Goal: Task Accomplishment & Management: Use online tool/utility

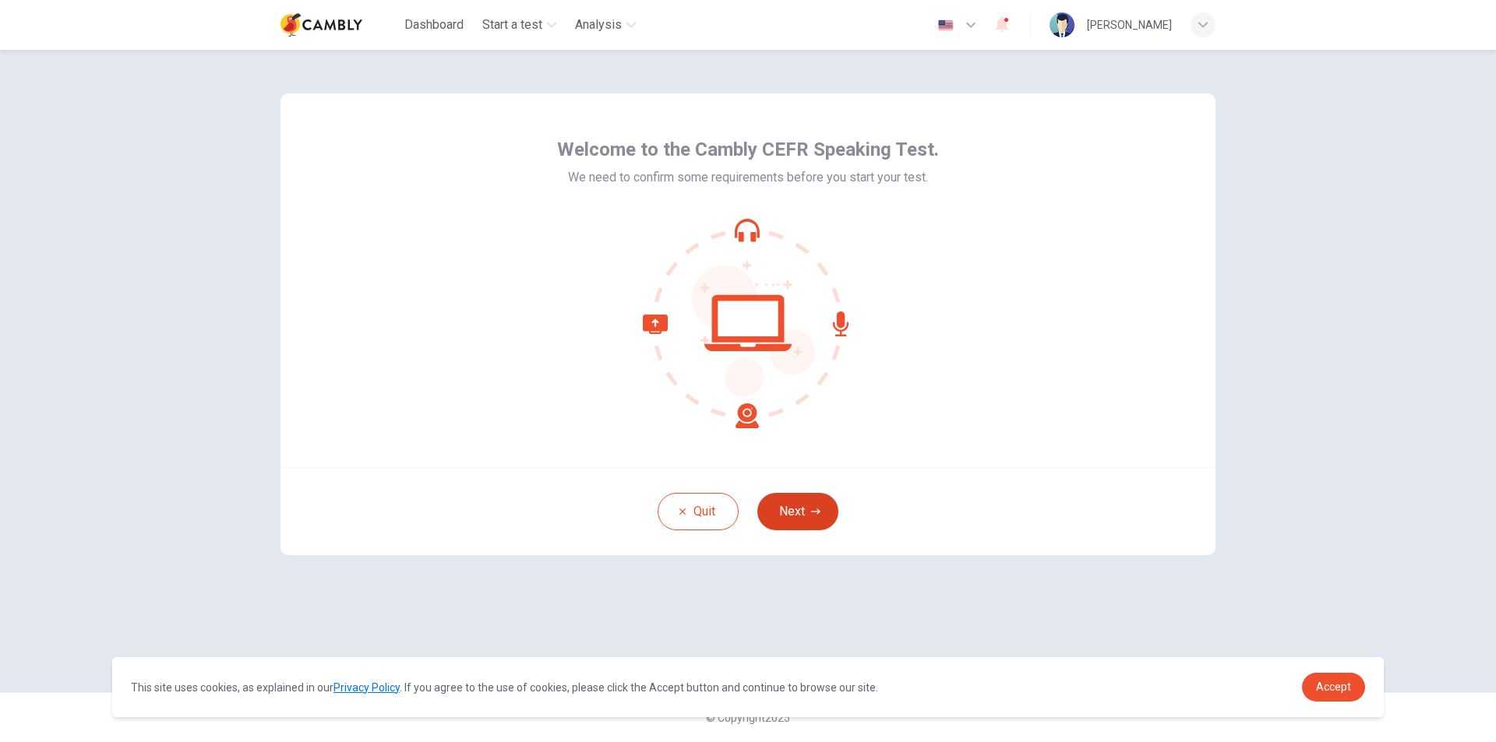
click at [820, 505] on button "Next" at bounding box center [797, 511] width 81 height 37
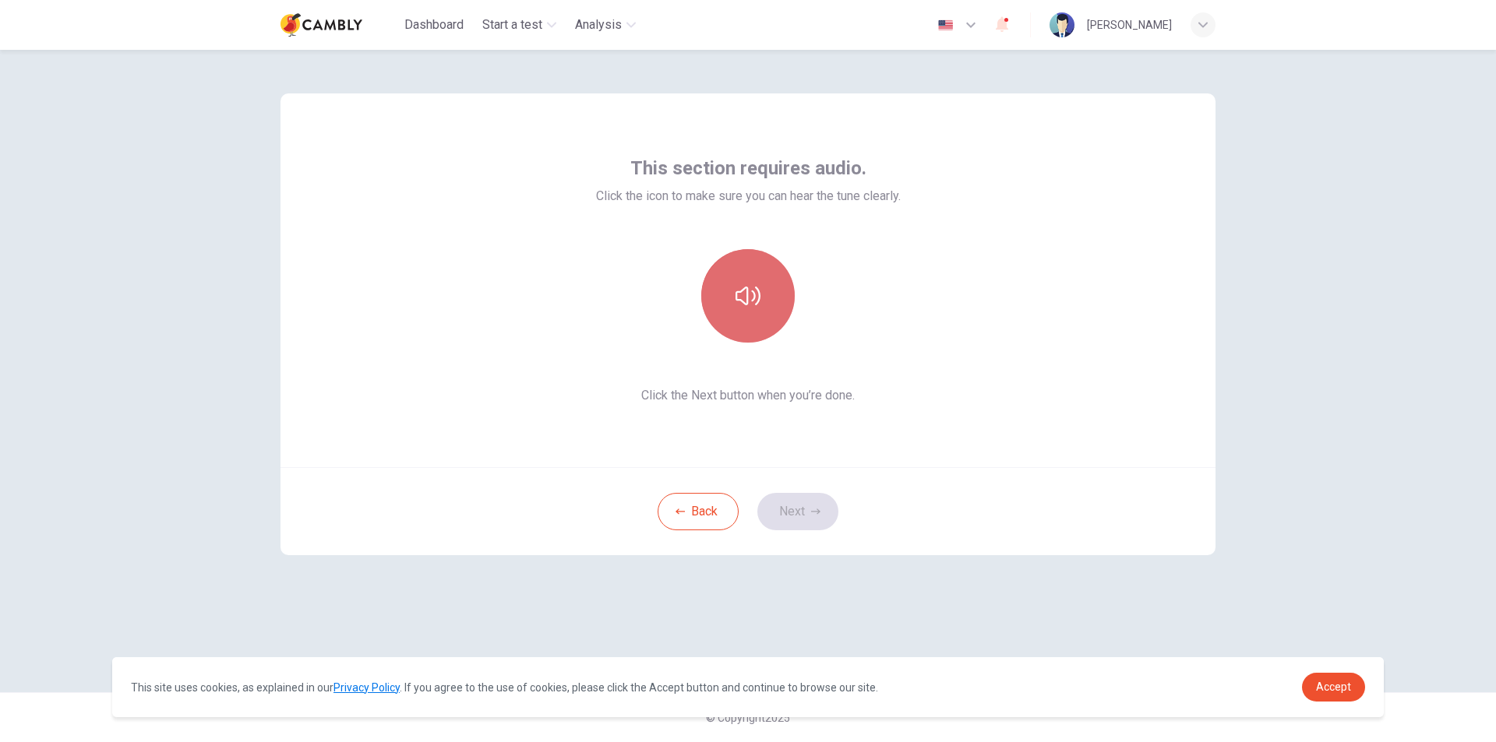
click at [749, 311] on button "button" at bounding box center [747, 295] width 93 height 93
click at [802, 510] on button "Next" at bounding box center [797, 511] width 81 height 37
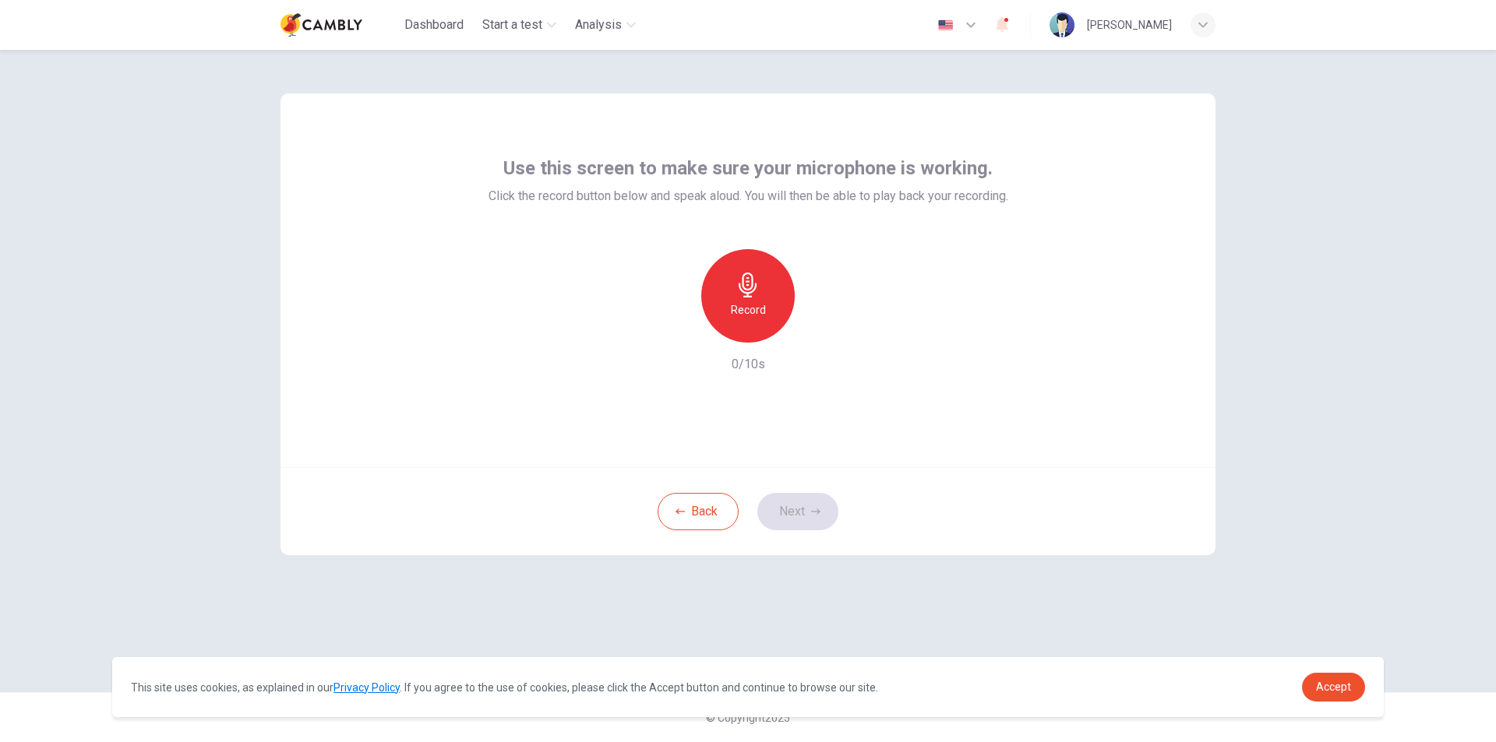
click at [757, 298] on div "Record" at bounding box center [747, 295] width 93 height 93
click at [805, 515] on button "Next" at bounding box center [797, 511] width 81 height 37
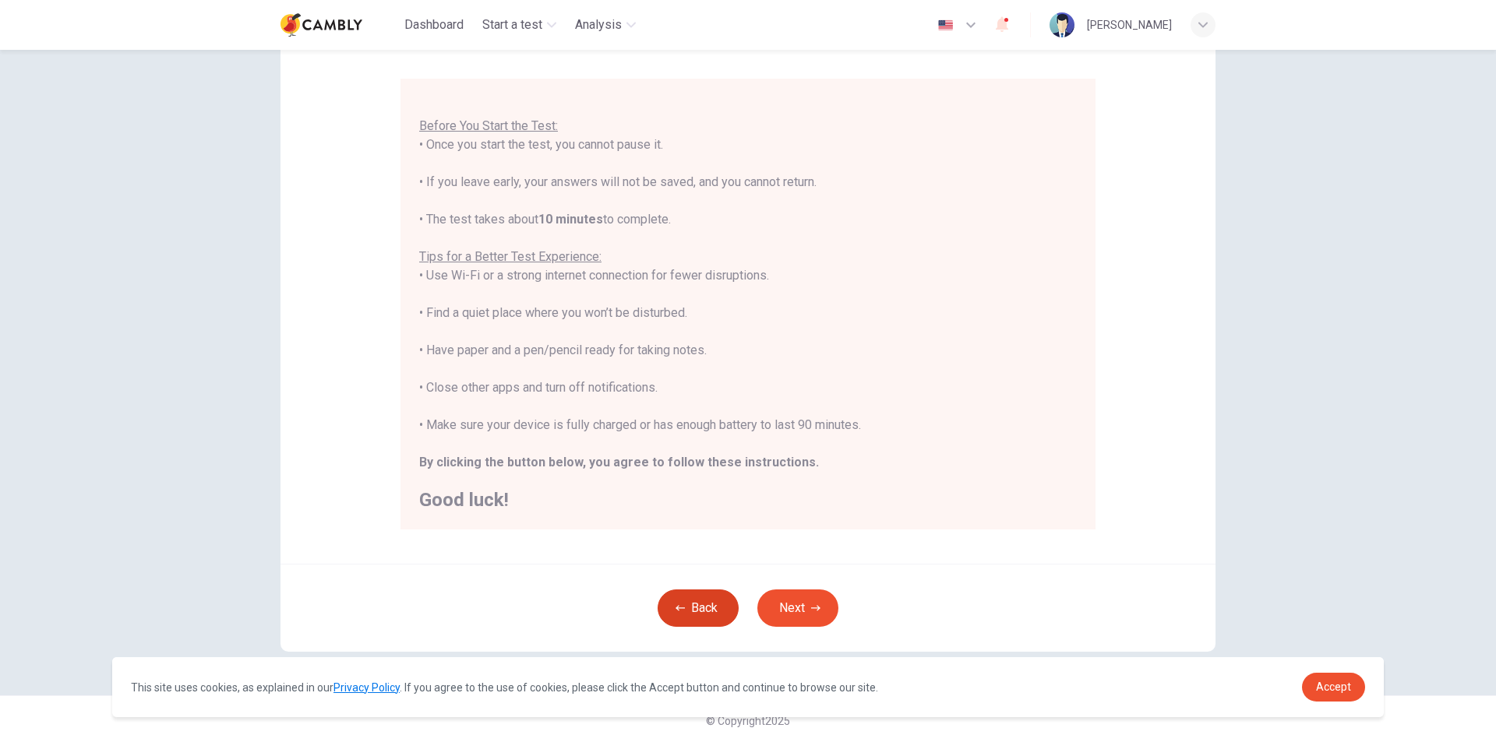
scroll to position [124, 0]
click at [809, 597] on button "Next" at bounding box center [797, 605] width 81 height 37
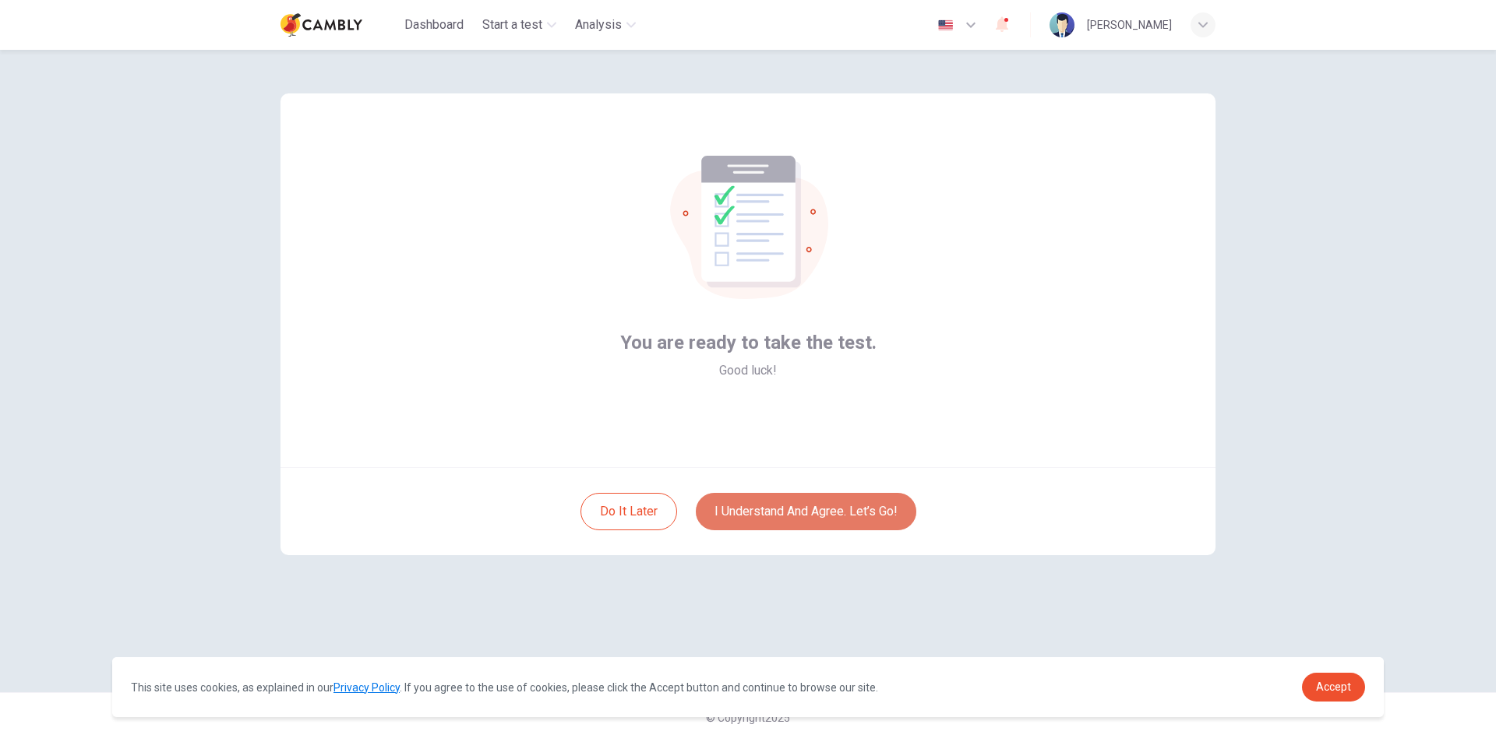
click at [794, 510] on button "I understand and agree. Let’s go!" at bounding box center [806, 511] width 220 height 37
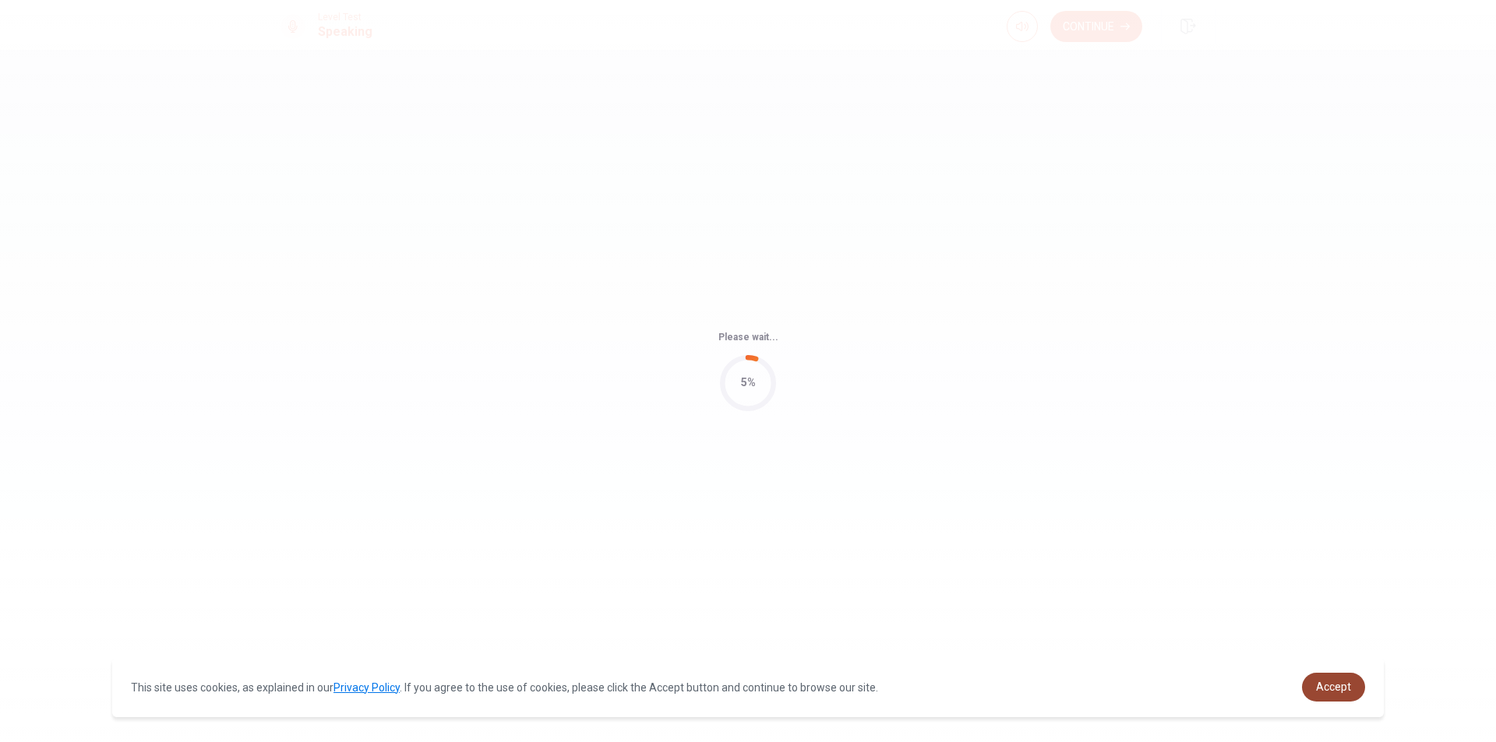
click at [1337, 692] on span "Accept" at bounding box center [1333, 687] width 35 height 12
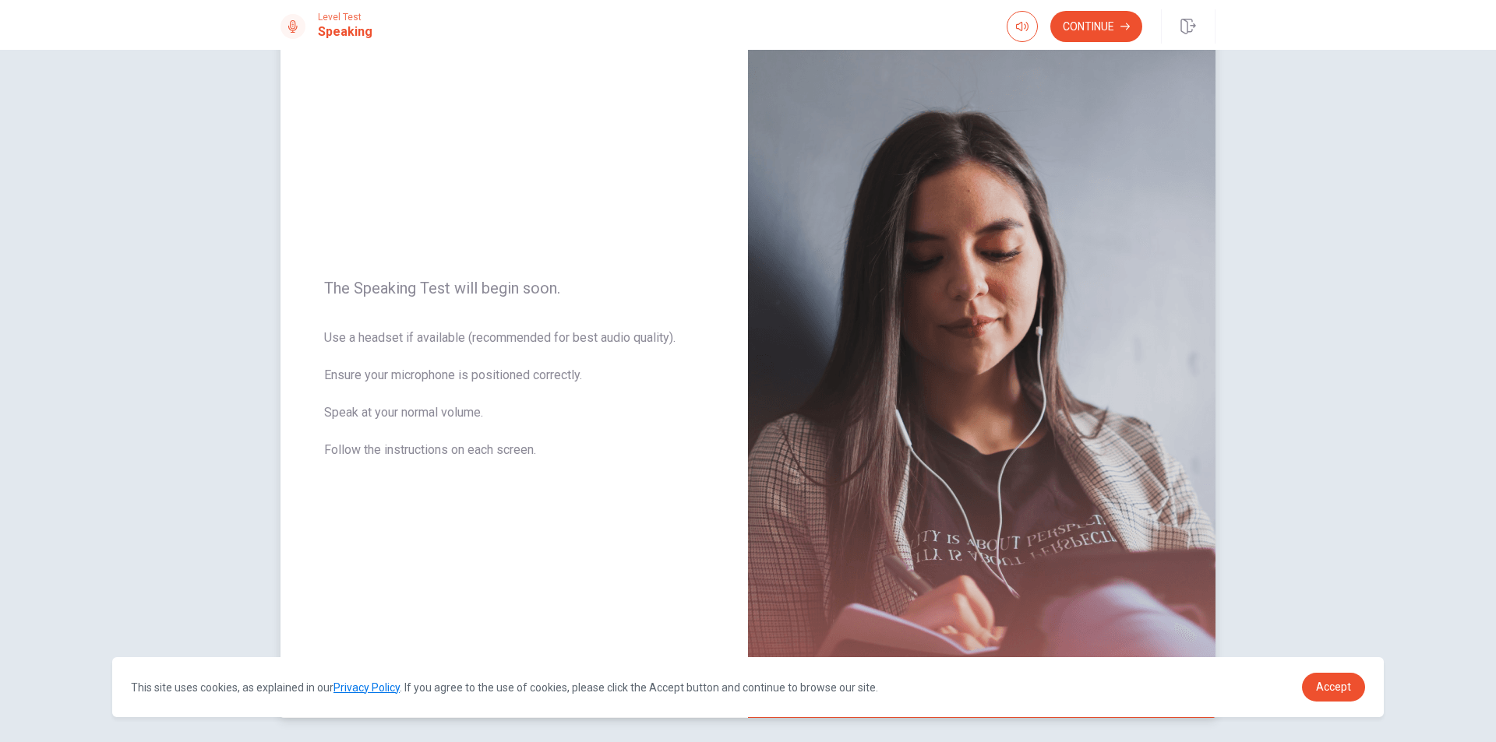
scroll to position [78, 0]
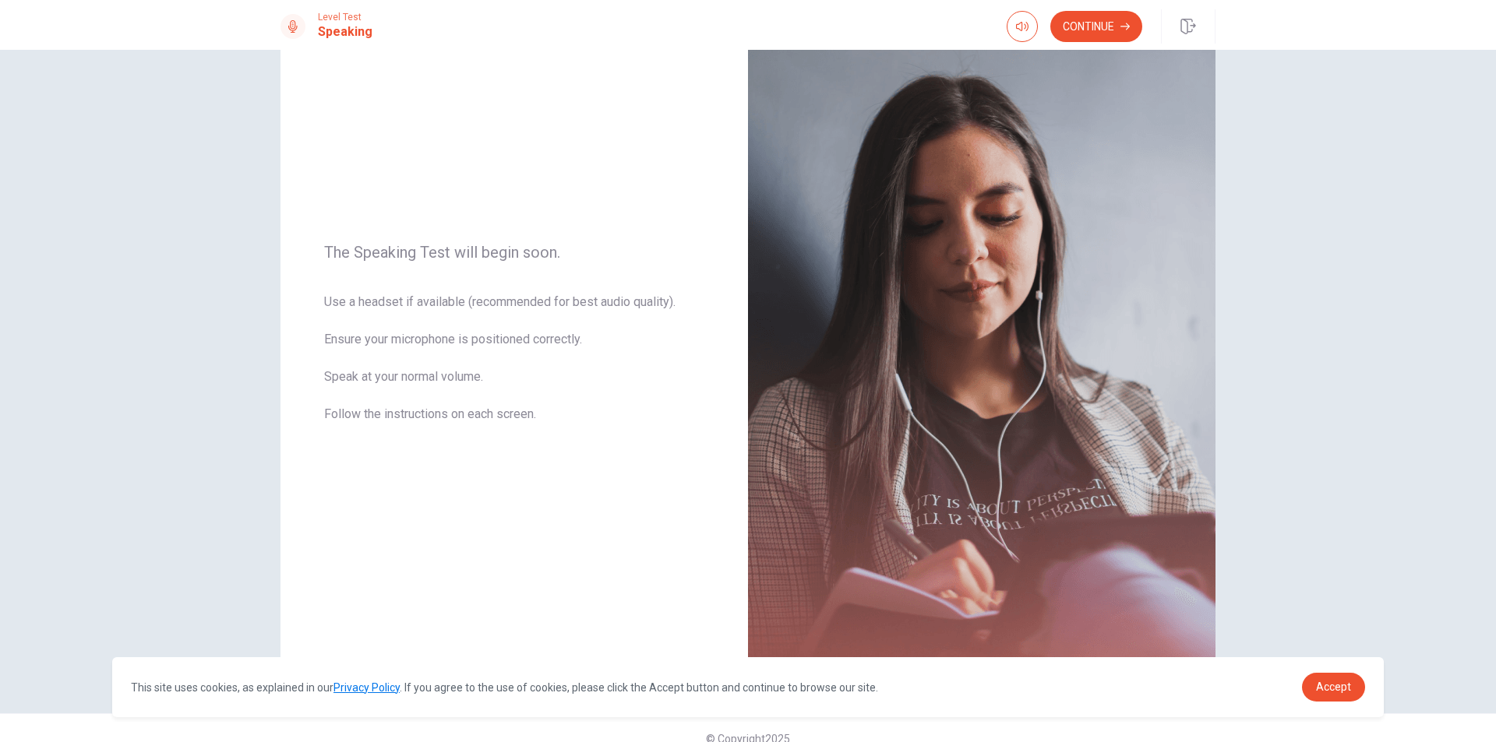
click at [1077, 33] on button "Continue" at bounding box center [1096, 26] width 92 height 31
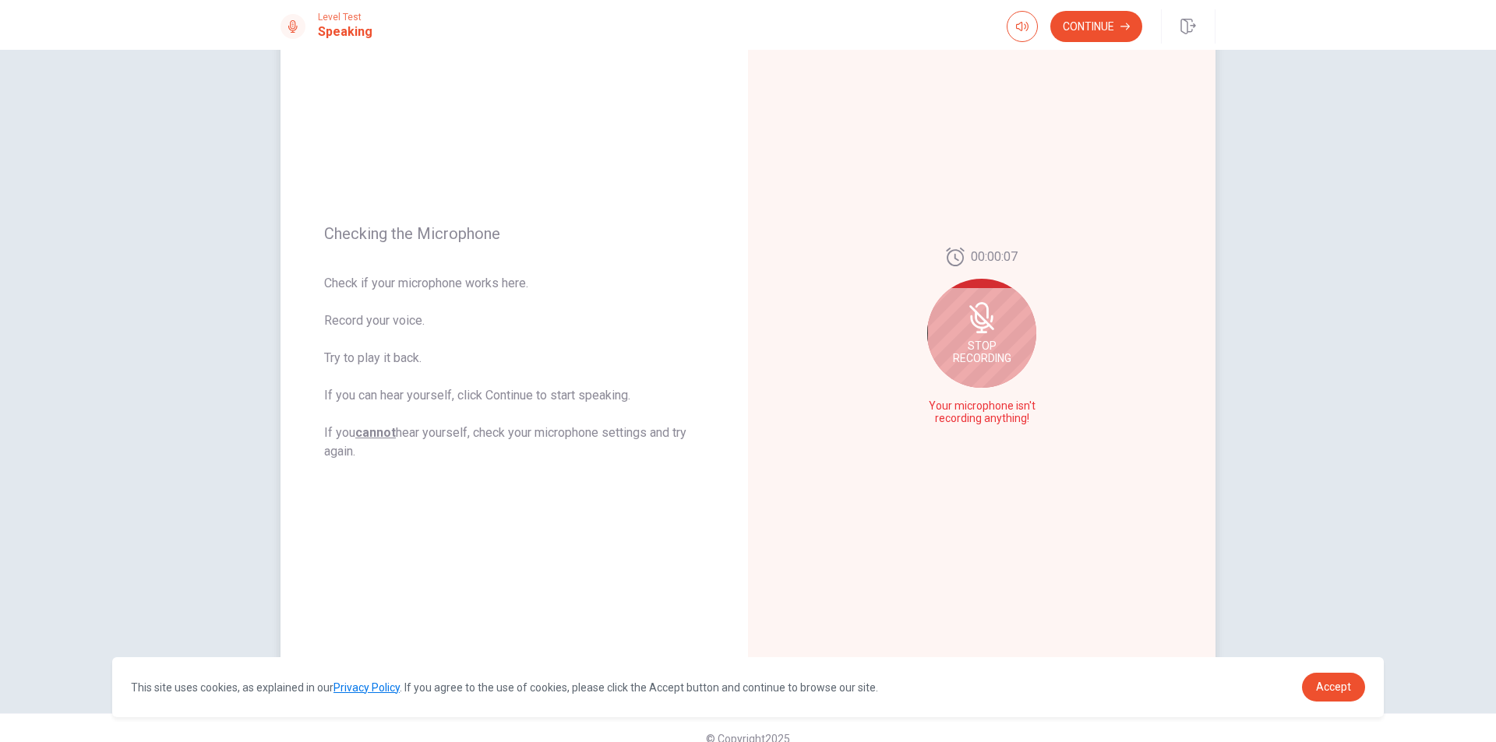
click at [991, 337] on div "Stop Recording" at bounding box center [981, 333] width 109 height 109
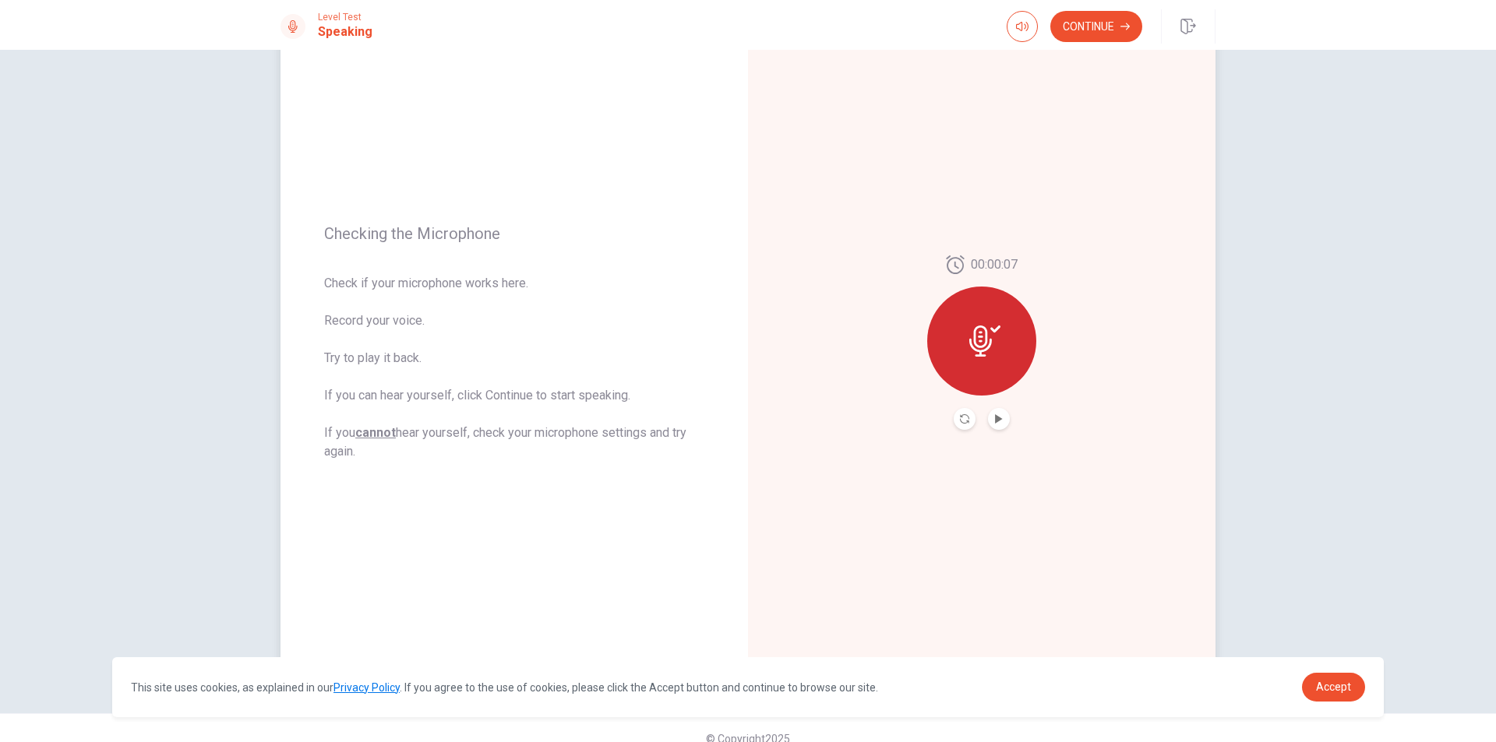
click at [988, 339] on icon at bounding box center [984, 341] width 31 height 31
click at [992, 330] on icon at bounding box center [995, 329] width 10 height 7
click at [995, 421] on icon "Play Audio" at bounding box center [998, 418] width 7 height 9
click at [1096, 33] on button "Continue" at bounding box center [1096, 26] width 92 height 31
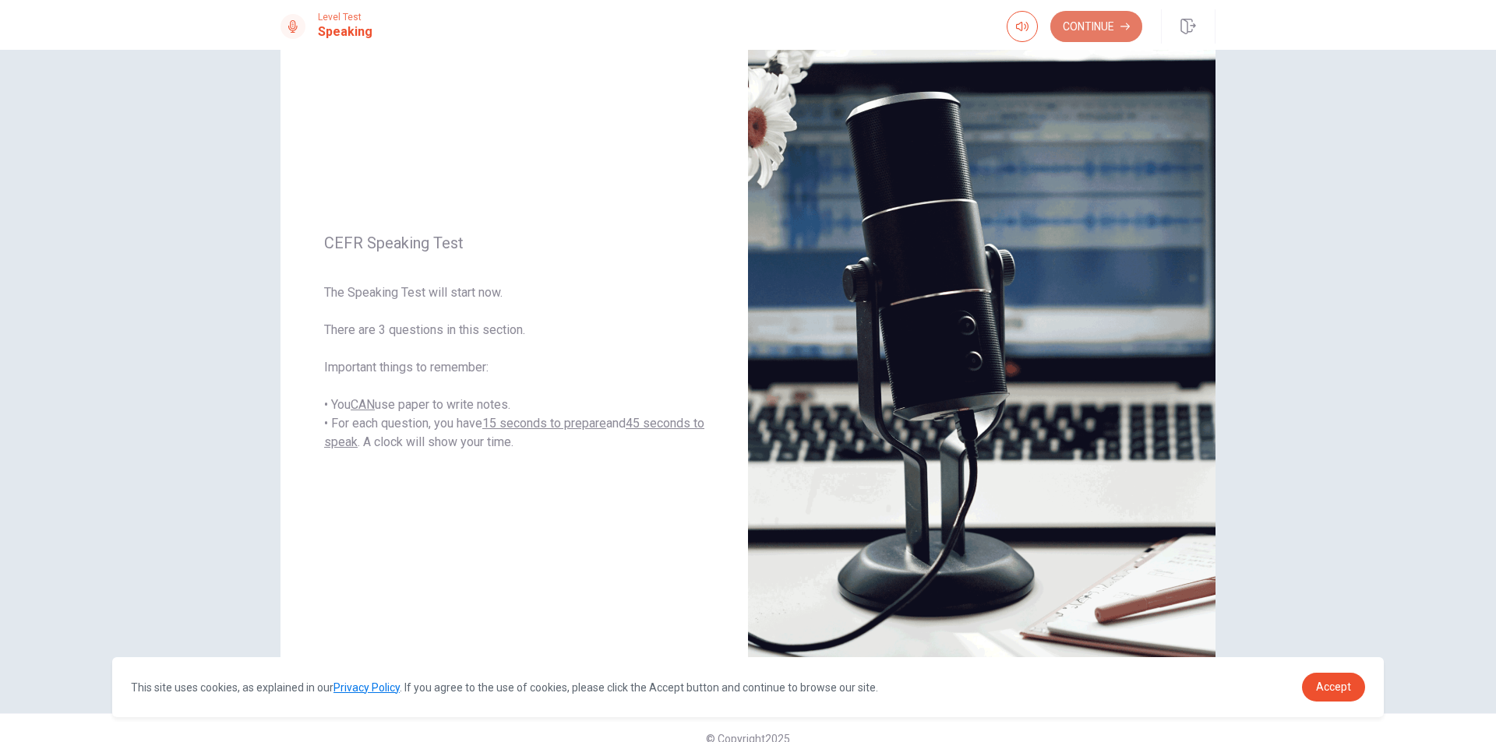
click at [1095, 22] on button "Continue" at bounding box center [1096, 26] width 92 height 31
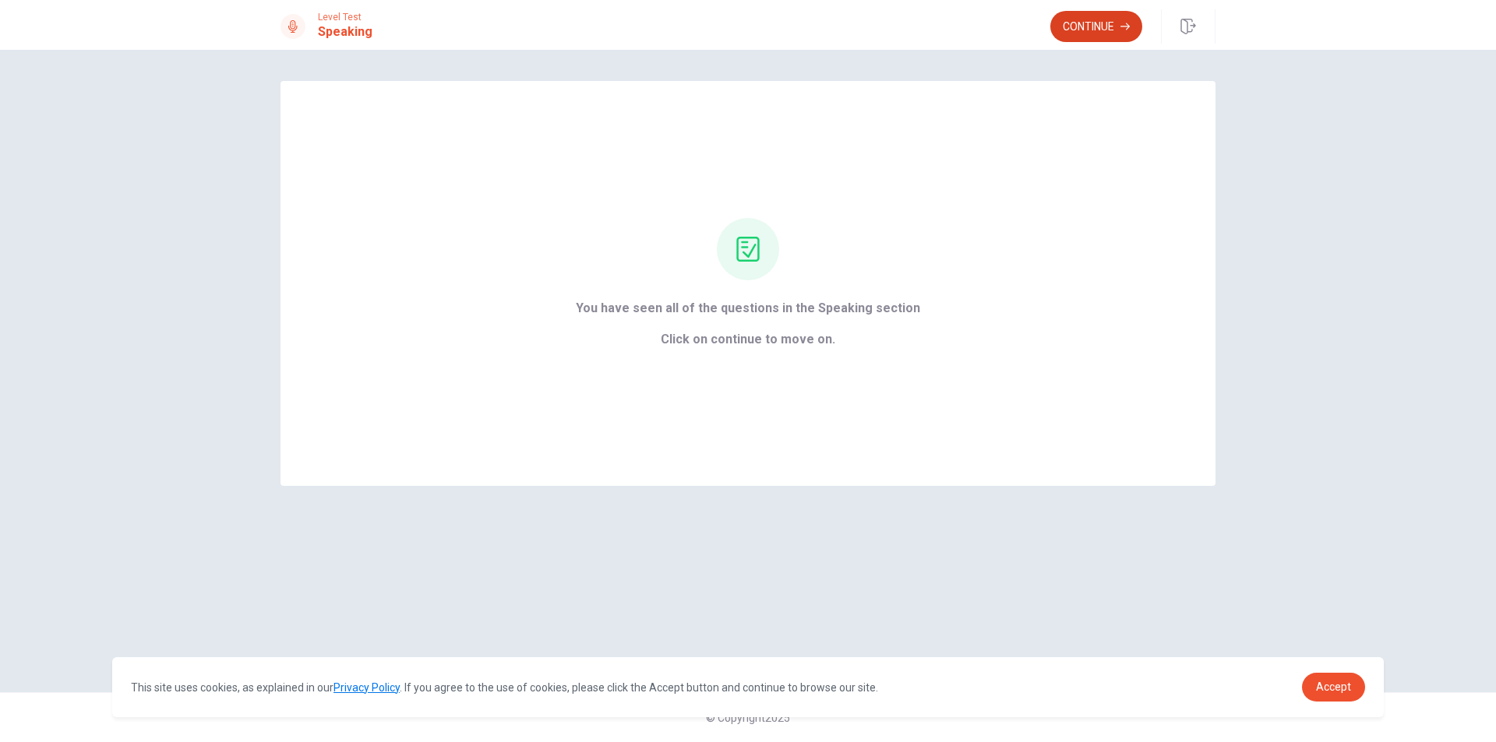
click at [1091, 26] on button "Continue" at bounding box center [1096, 26] width 92 height 31
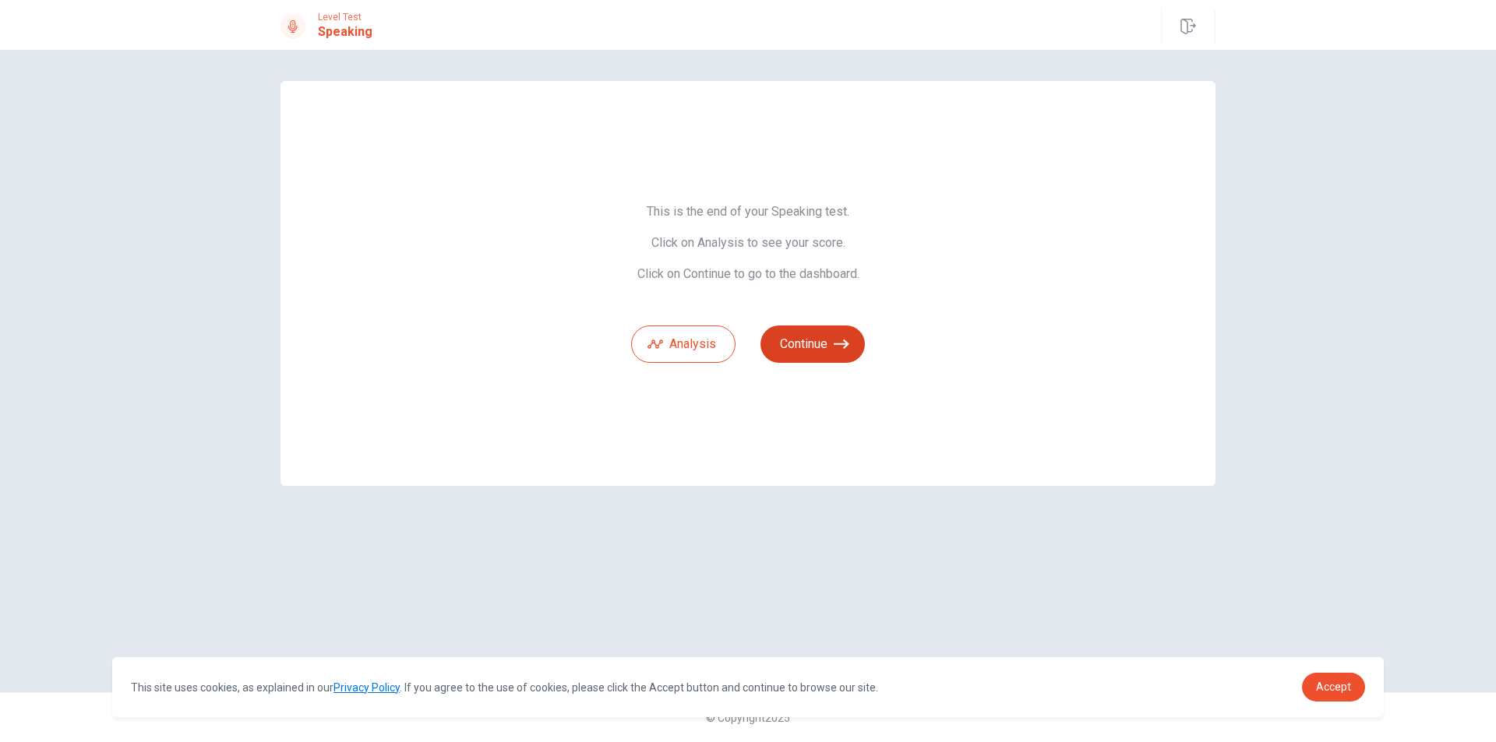
click at [802, 340] on button "Continue" at bounding box center [812, 344] width 104 height 37
